Goal: Task Accomplishment & Management: Manage account settings

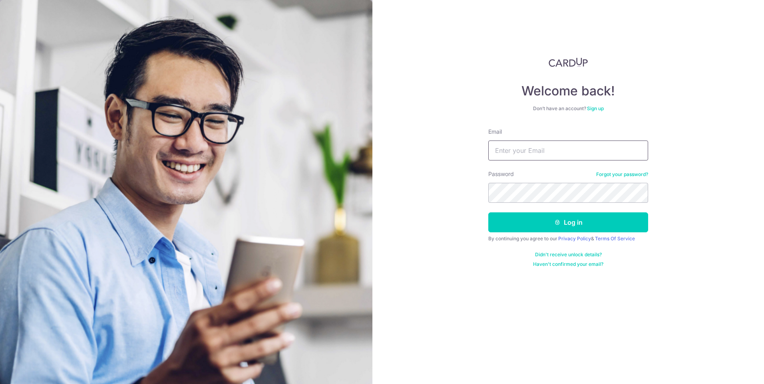
type input "[PERSON_NAME][EMAIL_ADDRESS][DOMAIN_NAME]"
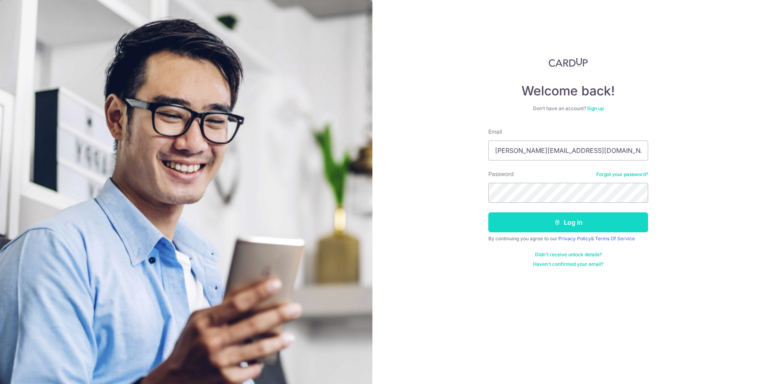
click at [536, 212] on button "Log in" at bounding box center [568, 222] width 160 height 20
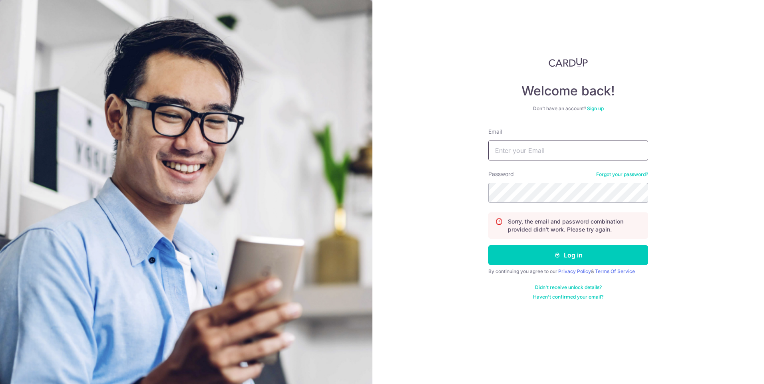
click at [530, 155] on input "Email" at bounding box center [568, 151] width 160 height 20
type input "[PERSON_NAME][EMAIL_ADDRESS][DOMAIN_NAME]"
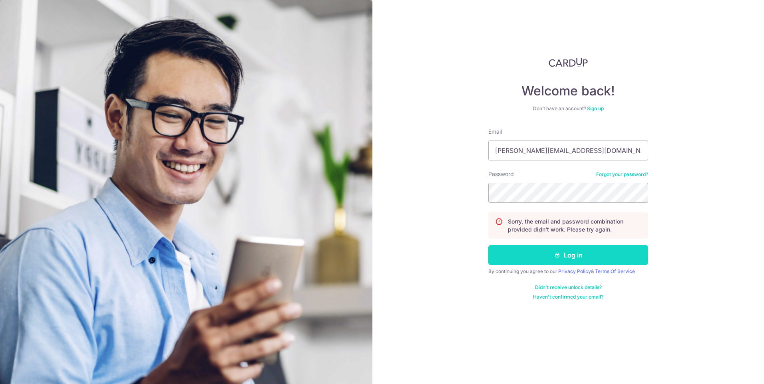
click at [593, 256] on button "Log in" at bounding box center [568, 255] width 160 height 20
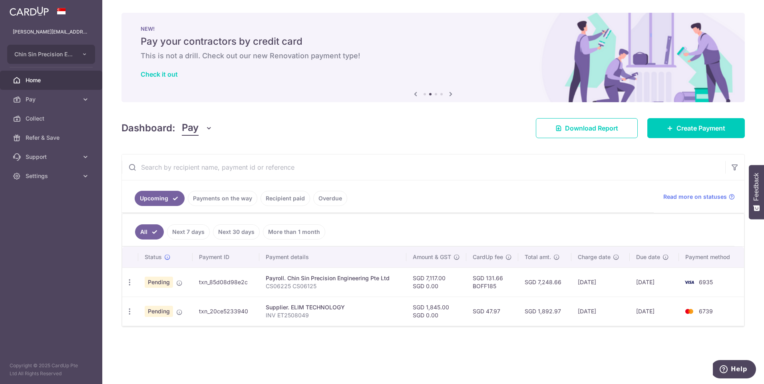
click at [270, 351] on div "× Pause Schedule Pause all future payments in this series Pause just this one p…" at bounding box center [432, 192] width 661 height 384
